Goal: Information Seeking & Learning: Find specific fact

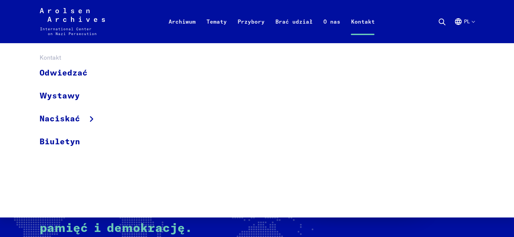
click at [355, 30] on link "Kontakt" at bounding box center [362, 29] width 34 height 27
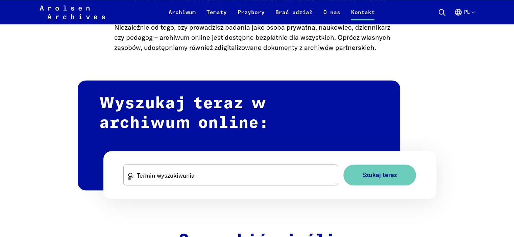
scroll to position [642, 0]
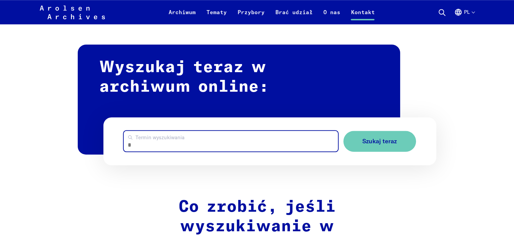
click at [159, 143] on input "Termin wyszukiwania" at bounding box center [231, 141] width 214 height 21
type input "**********"
click at [343, 131] on button "Szukaj teraz" at bounding box center [379, 141] width 73 height 21
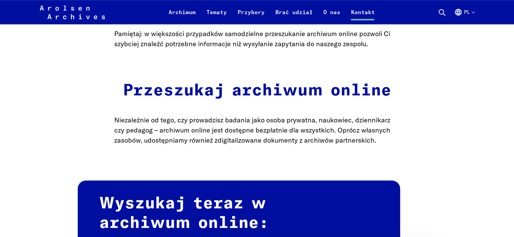
scroll to position [506, 0]
